Goal: Navigation & Orientation: Find specific page/section

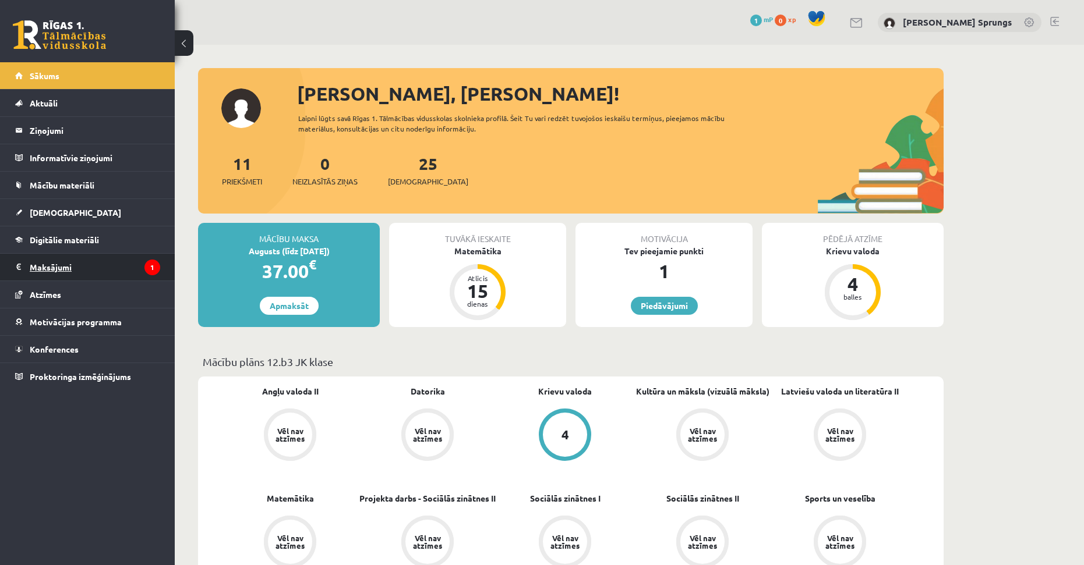
click at [62, 275] on legend "Maksājumi 1" at bounding box center [95, 267] width 130 height 27
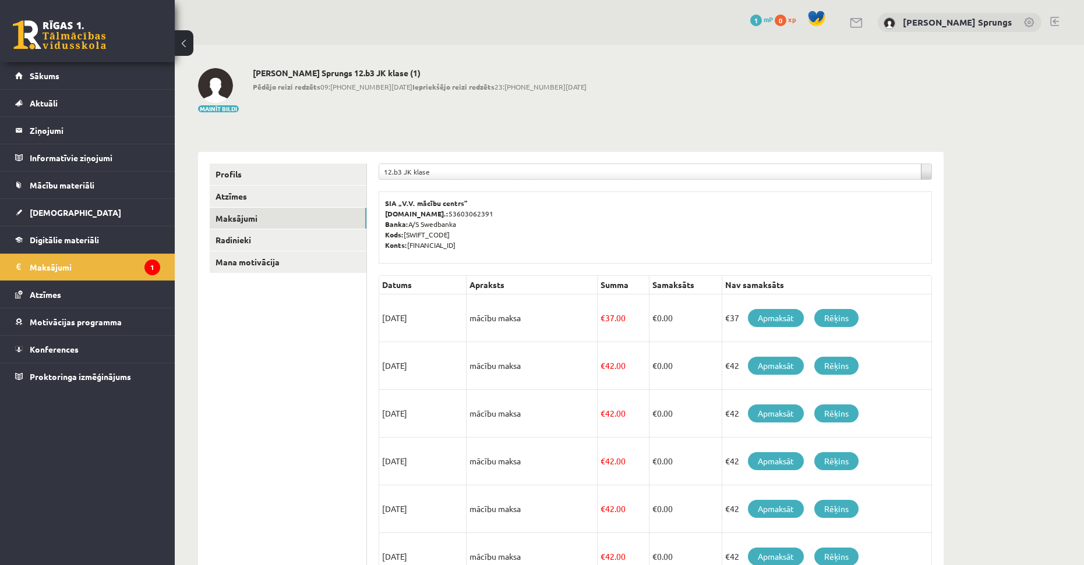
scroll to position [289, 0]
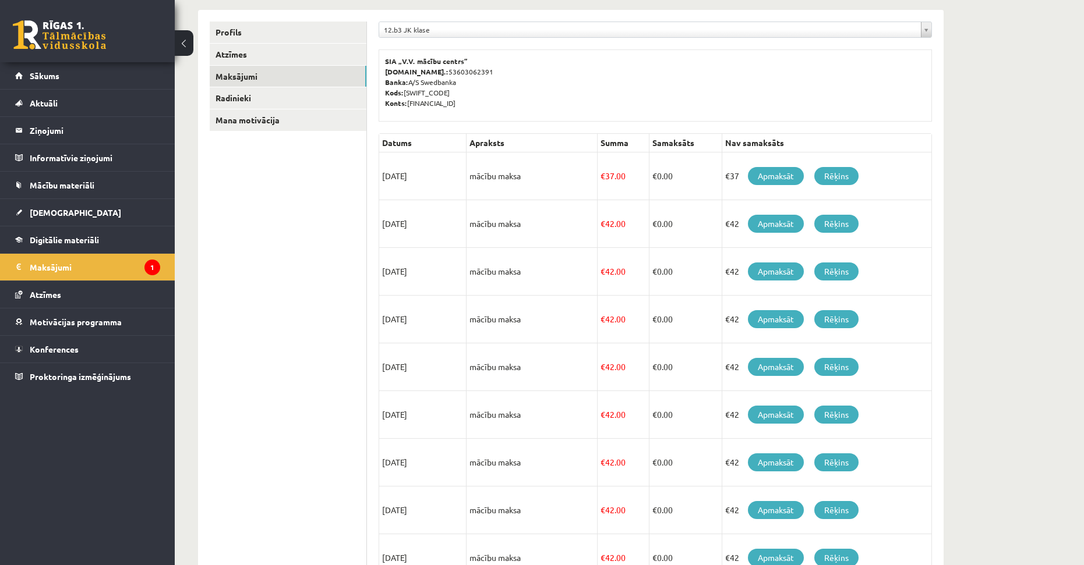
drag, startPoint x: 587, startPoint y: 345, endPoint x: 596, endPoint y: 293, distance: 52.7
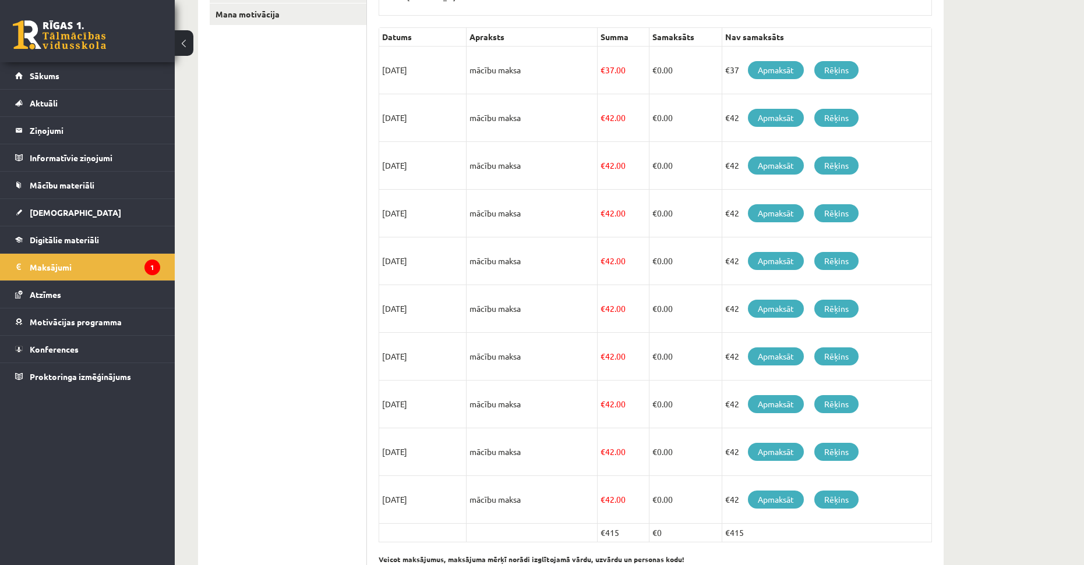
drag, startPoint x: 590, startPoint y: 337, endPoint x: 597, endPoint y: 352, distance: 17.0
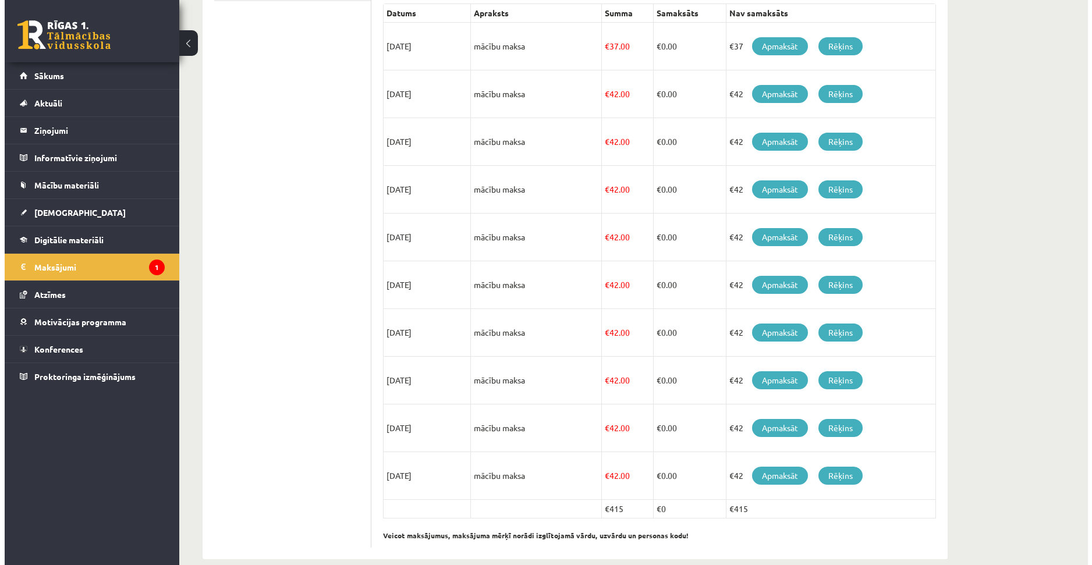
scroll to position [0, 0]
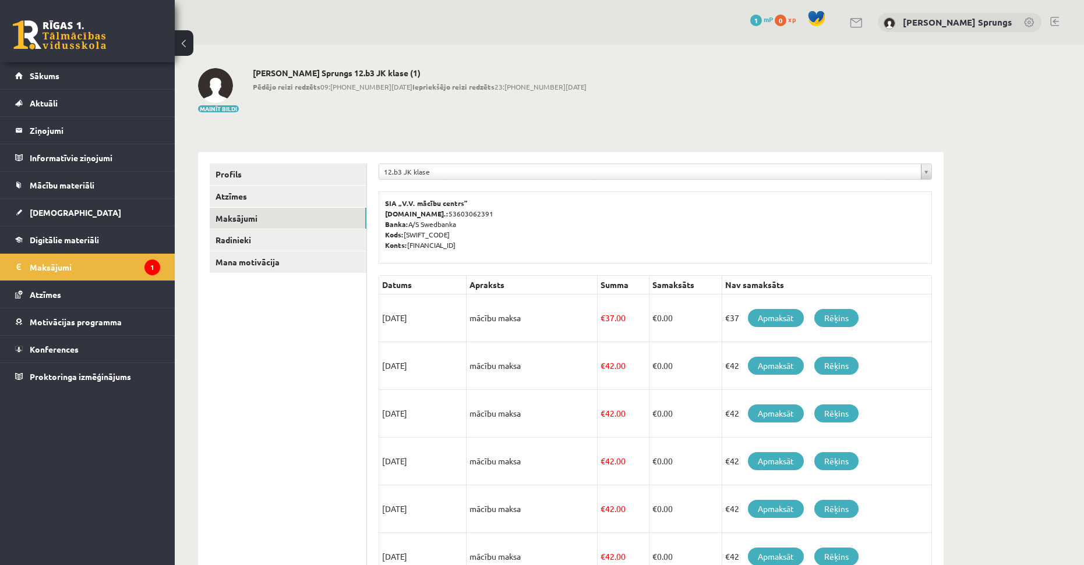
click at [540, 234] on p "SIA „V.V. mācību centrs” [DOMAIN_NAME].: 53603062391 Banka: A/S Swedbanka Kods:…" at bounding box center [655, 224] width 540 height 52
click at [55, 133] on legend "Ziņojumi 0" at bounding box center [95, 130] width 130 height 27
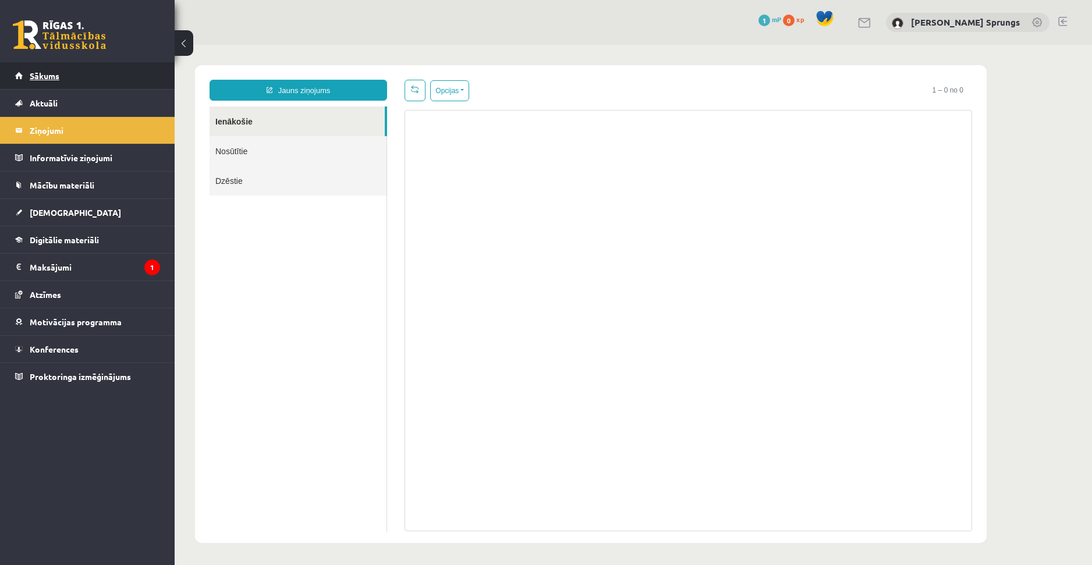
click at [61, 70] on link "Sākums" at bounding box center [87, 75] width 145 height 27
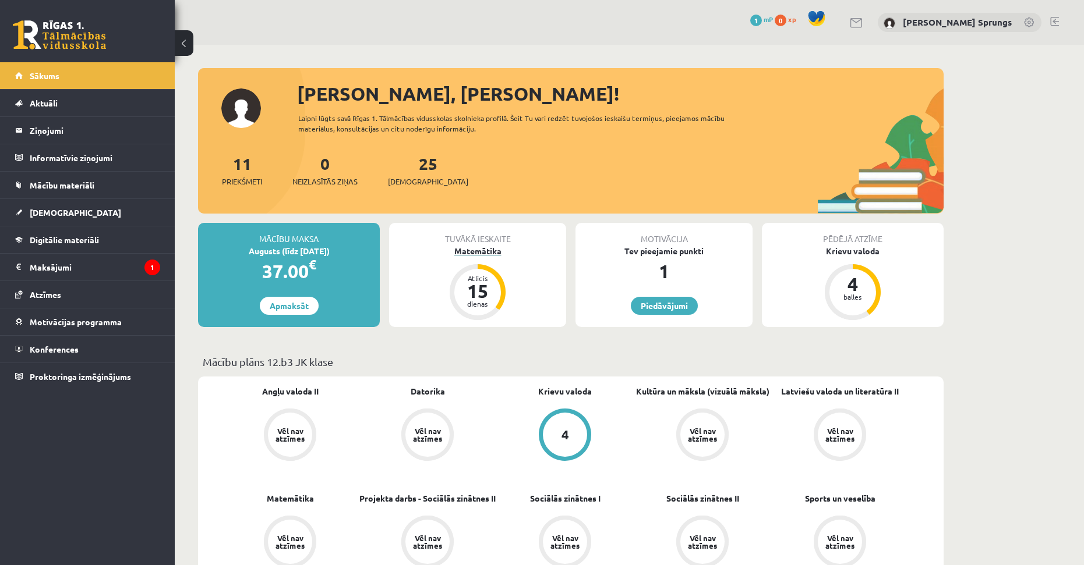
click at [484, 254] on div "Matemātika" at bounding box center [477, 251] width 177 height 12
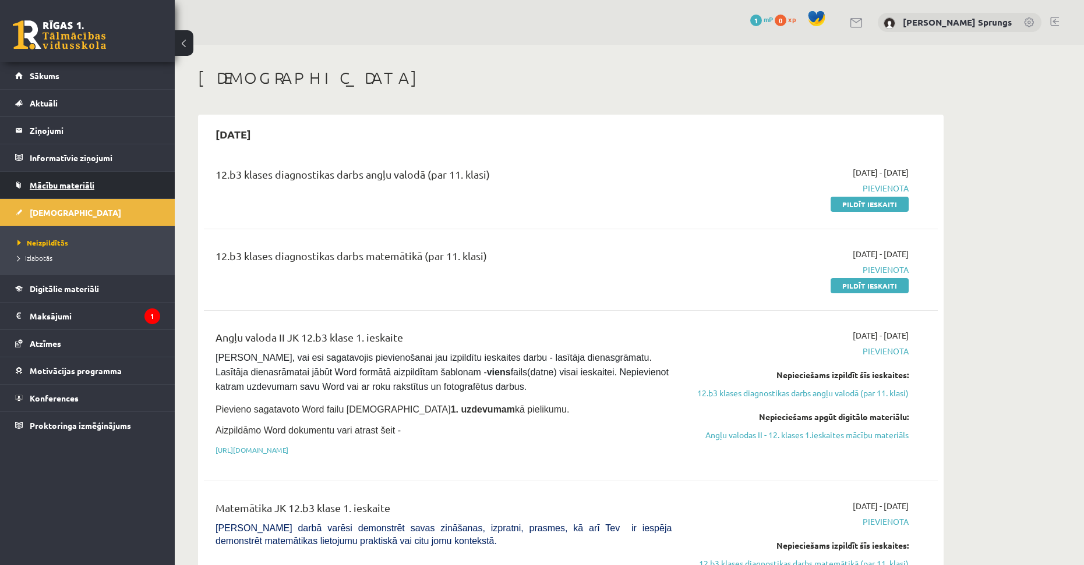
click at [90, 185] on span "Mācību materiāli" at bounding box center [62, 185] width 65 height 10
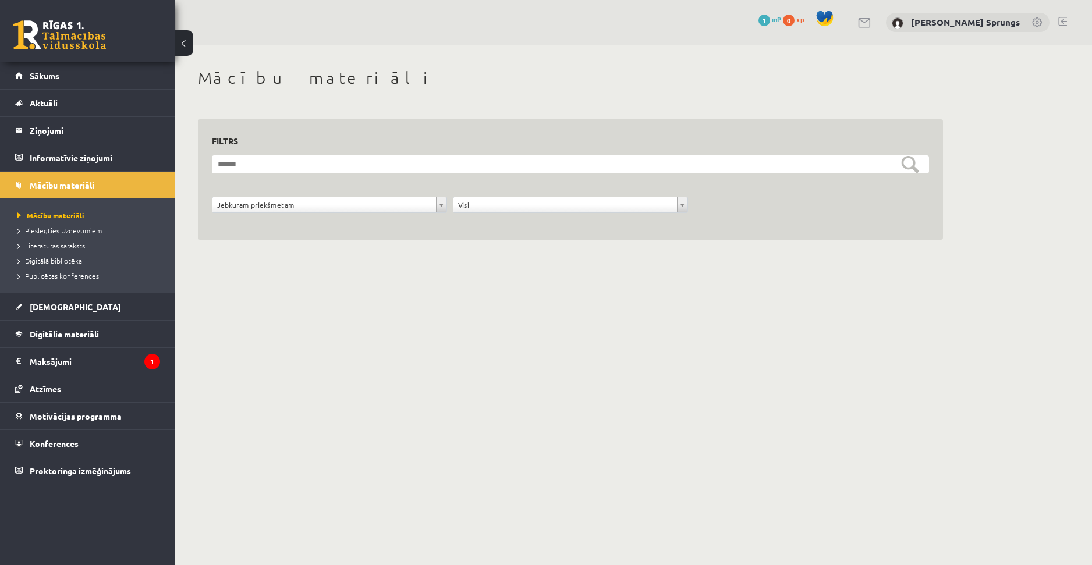
click at [71, 211] on span "Mācību materiāli" at bounding box center [50, 215] width 67 height 9
click at [73, 355] on legend "Maksājumi 1" at bounding box center [95, 361] width 130 height 27
